Goal: Feedback & Contribution: Submit feedback/report problem

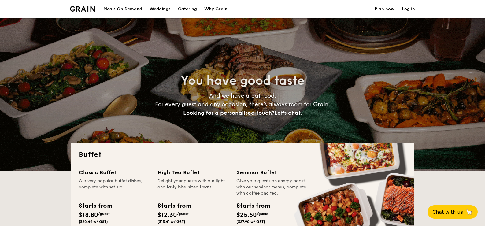
select select
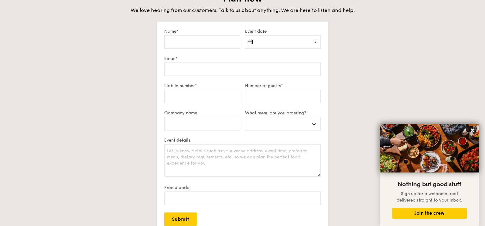
scroll to position [1049, 0]
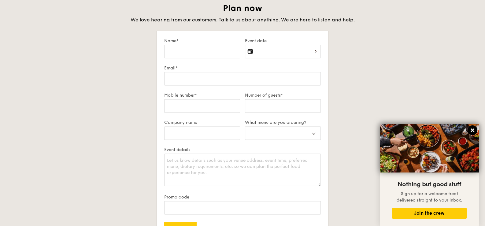
click at [473, 131] on icon at bounding box center [472, 130] width 6 height 6
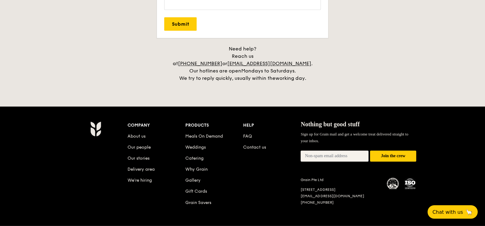
scroll to position [1263, 0]
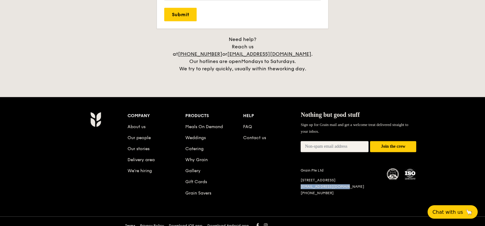
drag, startPoint x: 348, startPoint y: 178, endPoint x: 300, endPoint y: 175, distance: 48.1
click at [300, 175] on div "Grain Pte Ltd [STREET_ADDRESS] [EMAIL_ADDRESS][DOMAIN_NAME] [PHONE_NUMBER]" at bounding box center [339, 181] width 79 height 27
click at [251, 135] on link "Contact us" at bounding box center [254, 137] width 23 height 5
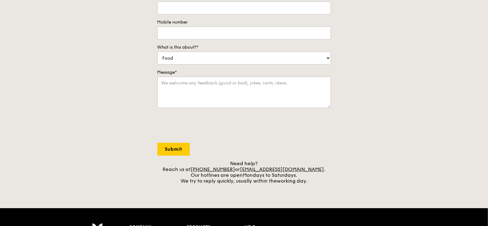
scroll to position [30, 0]
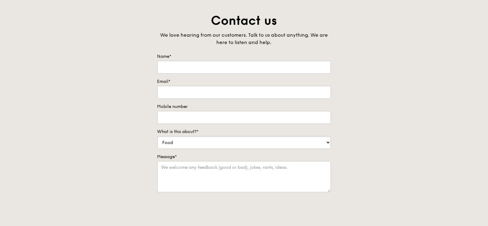
click at [223, 143] on select "Food Service Billing/Payment Catering Others" at bounding box center [244, 142] width 174 height 13
select select "Others"
click at [157, 136] on select "Food Service Billing/Payment Catering Others" at bounding box center [244, 142] width 174 height 13
click at [186, 66] on input "Name*" at bounding box center [244, 67] width 174 height 13
type input "Patrick Teh"
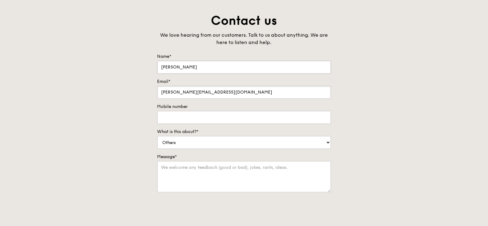
type input "patrick.teh@hengyapseng.com"
click at [208, 145] on select "Food Service Billing/Payment Catering Others" at bounding box center [244, 142] width 174 height 13
click at [182, 142] on select "Food Service Billing/Payment Catering Others" at bounding box center [244, 142] width 174 height 13
drag, startPoint x: 192, startPoint y: 117, endPoint x: 112, endPoint y: 117, distance: 80.4
click at [112, 117] on div "Contact us We love hearing from our customers. Talk to us about anything. We ar…" at bounding box center [244, 141] width 488 height 256
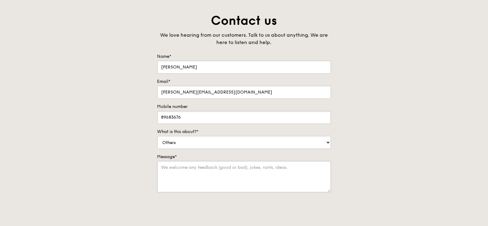
type input "89683676"
click at [174, 162] on textarea "Message*" at bounding box center [244, 176] width 174 height 31
paste textarea "Fresh Produce at Lower Prices – Let’s Partner Up"
click at [264, 174] on textarea "Fresh Produce at Lower Prices – Let’s Partner Up" at bounding box center [244, 176] width 174 height 31
paste textarea "Collaboration Enquiry – Fresh Produce Supply Dear [Company Name / Purchasing Te…"
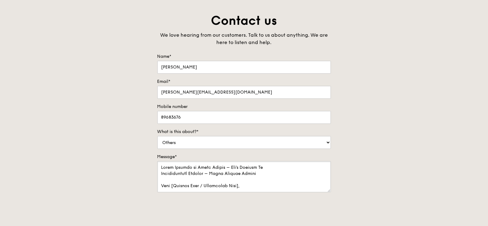
scroll to position [180, 0]
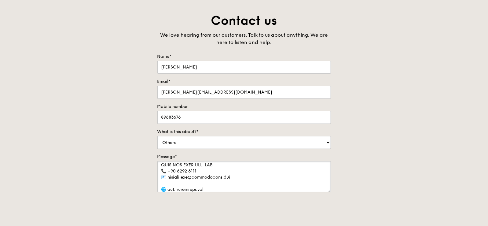
click at [234, 180] on textarea "Message*" at bounding box center [244, 176] width 174 height 31
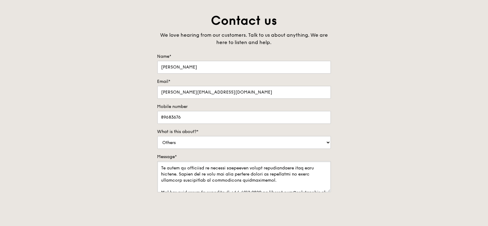
scroll to position [0, 0]
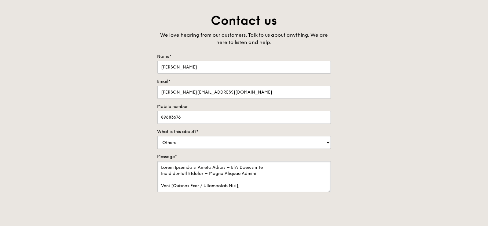
drag, startPoint x: 261, startPoint y: 171, endPoint x: 141, endPoint y: 171, distance: 120.4
click at [141, 171] on div "Contact us We love hearing from our customers. Talk to us about anything. We ar…" at bounding box center [244, 141] width 488 height 256
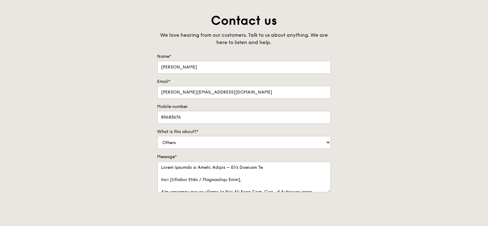
drag, startPoint x: 249, startPoint y: 177, endPoint x: 172, endPoint y: 179, distance: 77.0
click at [172, 179] on textarea "Message*" at bounding box center [244, 176] width 174 height 31
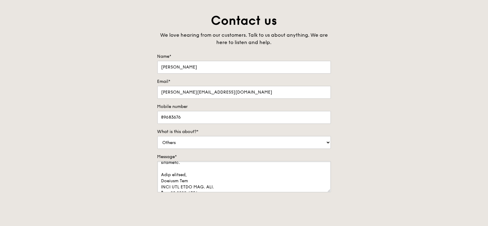
scroll to position [171, 0]
type textarea "Fresh Produce at Lower Prices – Let’s Partner Up Dear Sir/Madam, I’m reaching o…"
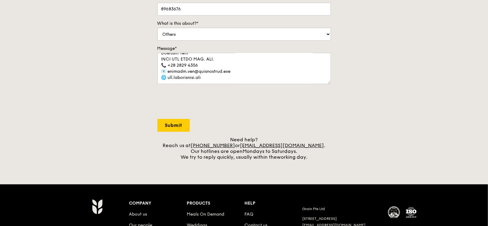
scroll to position [153, 0]
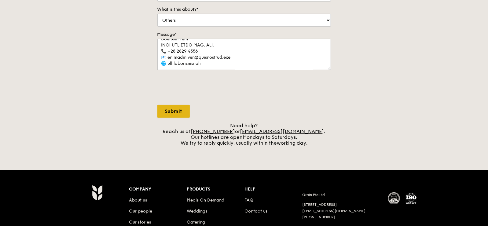
click at [176, 112] on input "Submit" at bounding box center [173, 111] width 32 height 13
select select "Food"
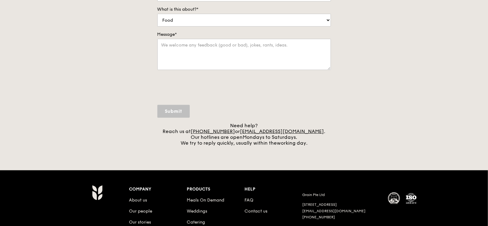
scroll to position [0, 0]
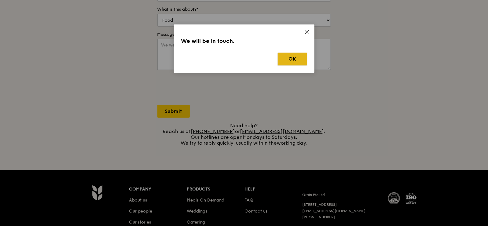
click at [302, 58] on button "OK" at bounding box center [292, 59] width 29 height 13
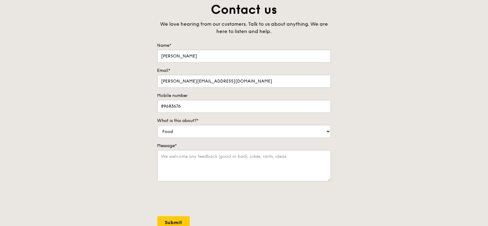
scroll to position [30, 0]
